Goal: Check status

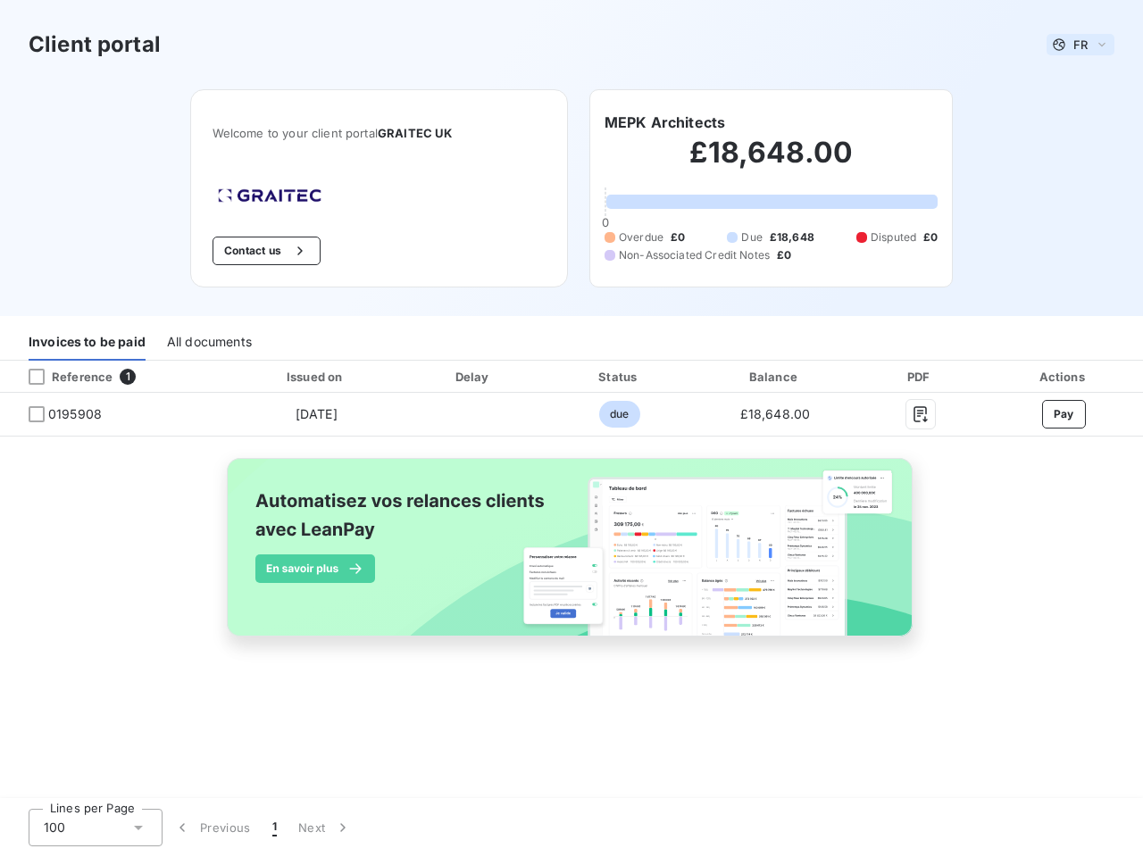
click at [1080, 45] on span "FR" at bounding box center [1080, 45] width 14 height 14
click at [263, 251] on button "Contact us" at bounding box center [267, 251] width 108 height 29
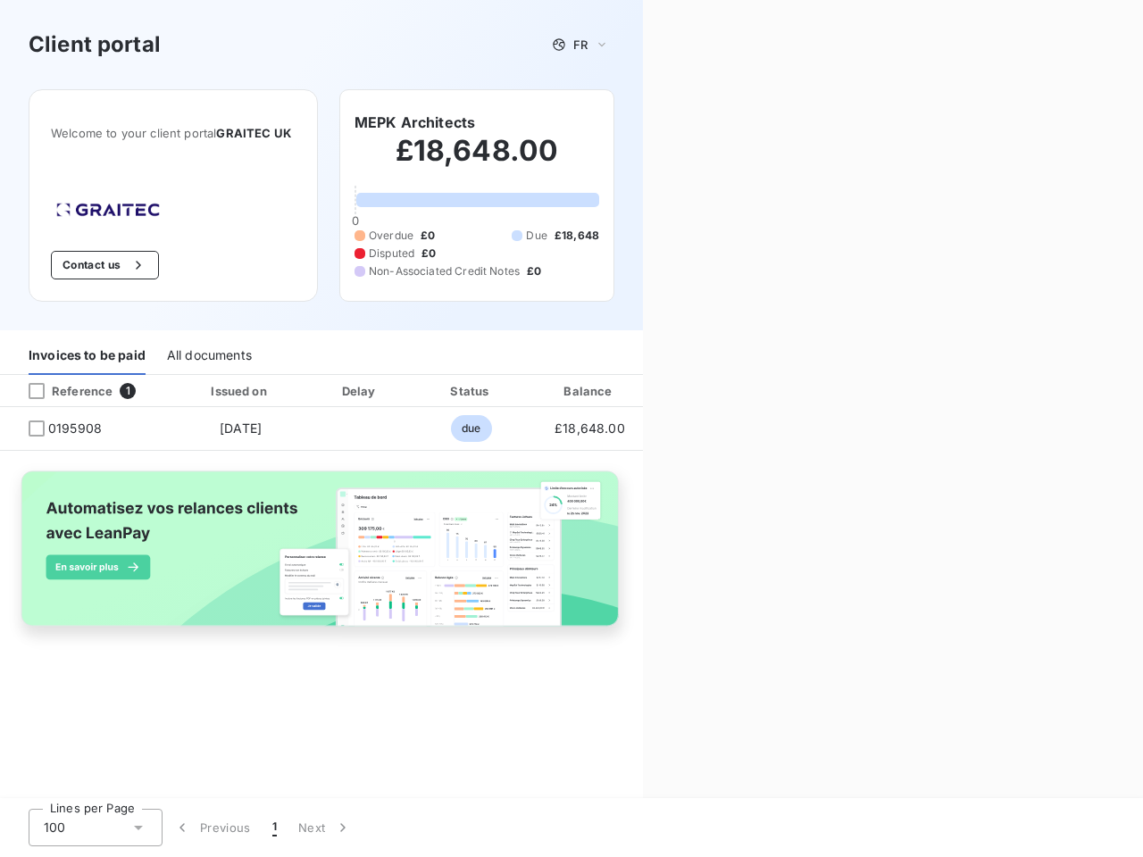
click at [664, 122] on div "Contact us Fill out the form below, and a member of our team will get back to y…" at bounding box center [893, 428] width 500 height 857
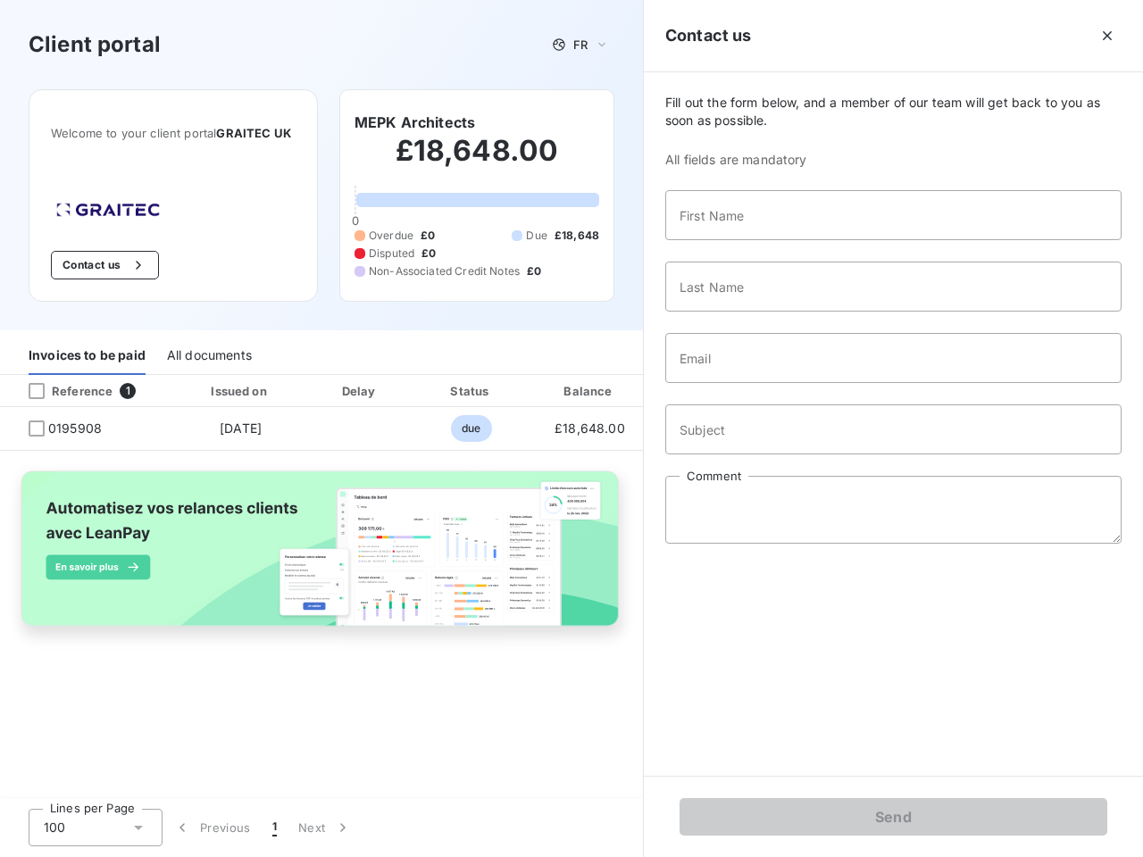
click at [87, 342] on div "Invoices to be paid" at bounding box center [87, 357] width 117 height 38
click at [208, 342] on div "All documents" at bounding box center [209, 357] width 85 height 38
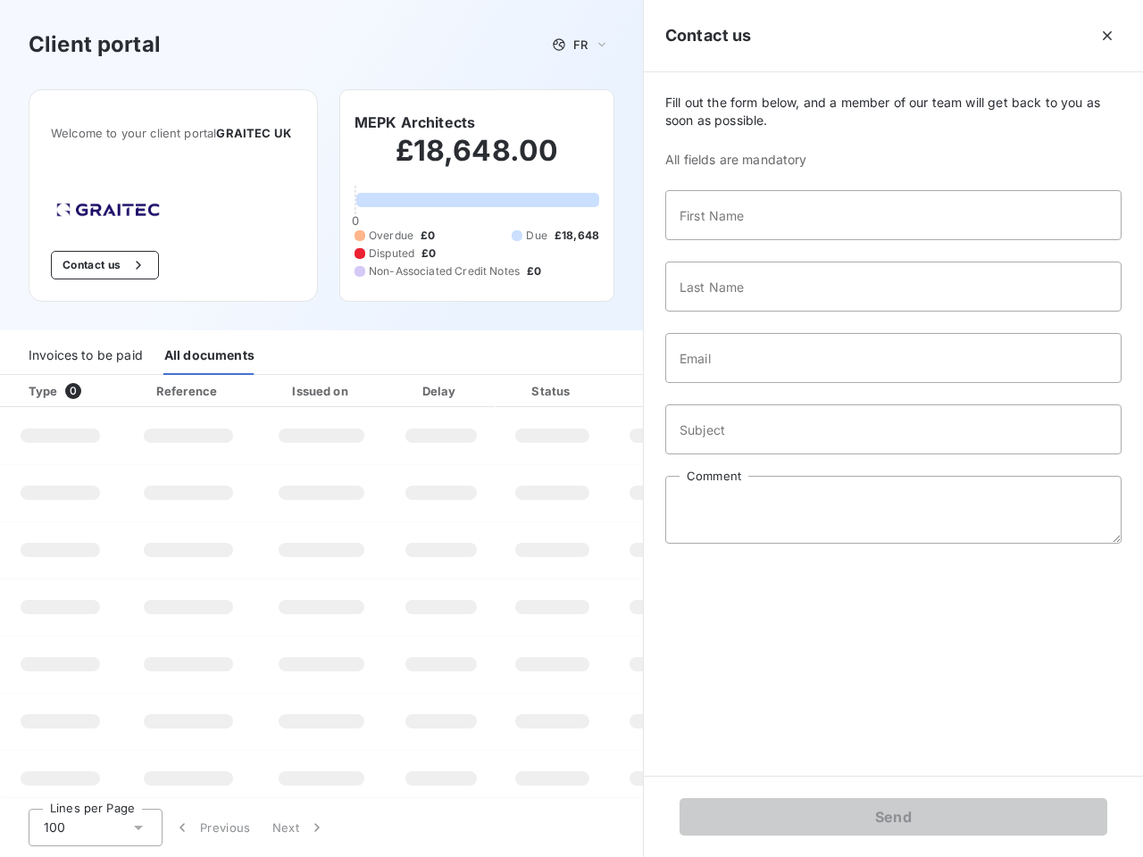
click at [114, 377] on th "Type 0" at bounding box center [60, 391] width 121 height 32
click at [37, 377] on th "Type 0" at bounding box center [60, 391] width 121 height 32
click at [315, 377] on th "Issued on" at bounding box center [321, 391] width 130 height 32
click at [473, 377] on th "Delay" at bounding box center [441, 391] width 109 height 32
click at [619, 377] on th "Amount" at bounding box center [669, 391] width 121 height 32
